Goal: Task Accomplishment & Management: Complete application form

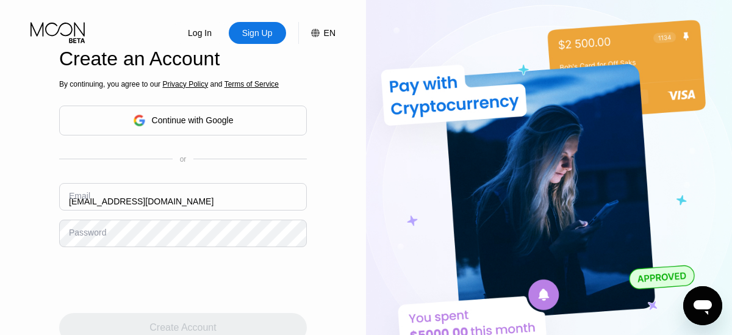
type input "[EMAIL_ADDRESS][DOMAIN_NAME]"
click at [183, 321] on div "Create Account" at bounding box center [182, 327] width 66 height 12
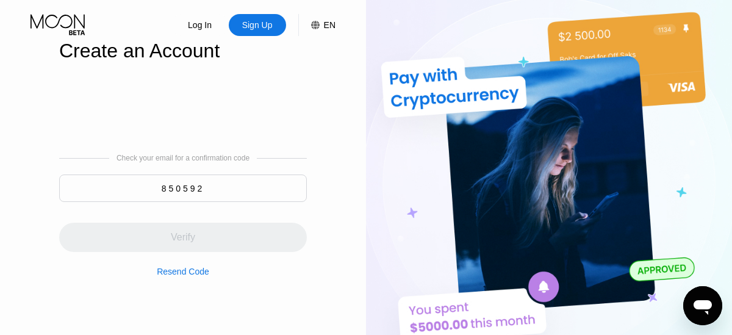
type input "850592"
click at [183, 231] on div "Verify" at bounding box center [183, 237] width 248 height 29
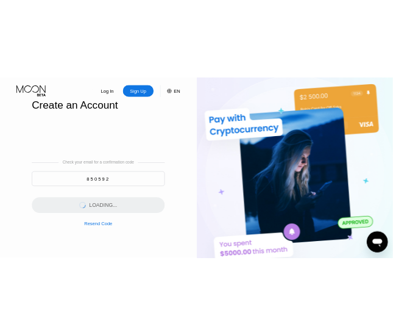
scroll to position [0, 0]
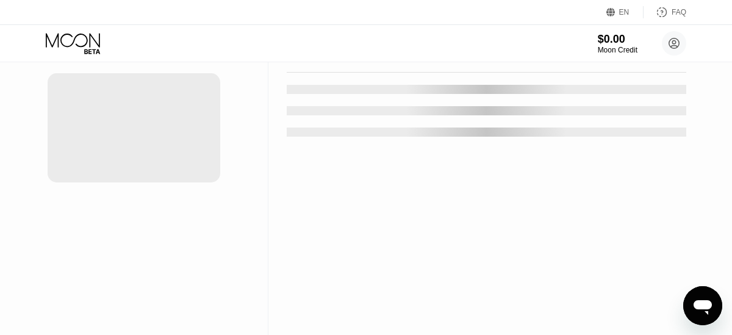
click at [184, 30] on div "New Card" at bounding box center [190, 25] width 38 height 10
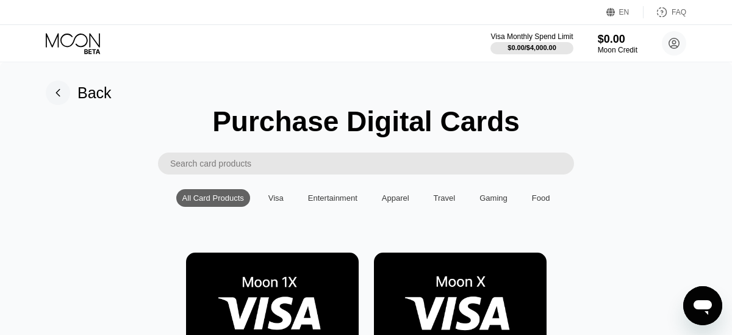
click at [272, 280] on img at bounding box center [272, 307] width 173 height 109
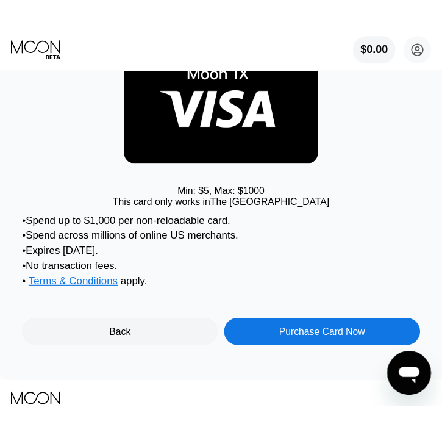
scroll to position [58, 0]
